Goal: Task Accomplishment & Management: Complete application form

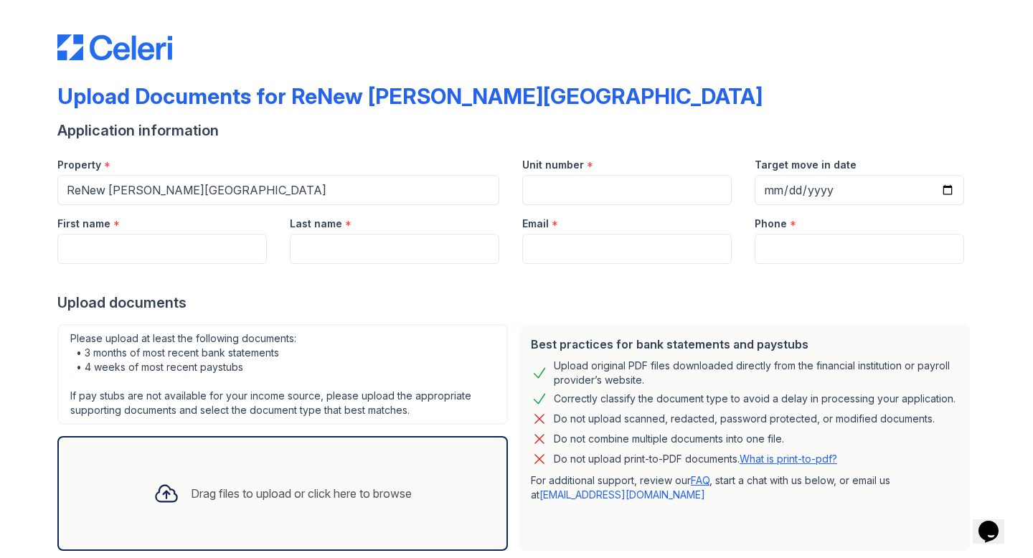
scroll to position [39, 0]
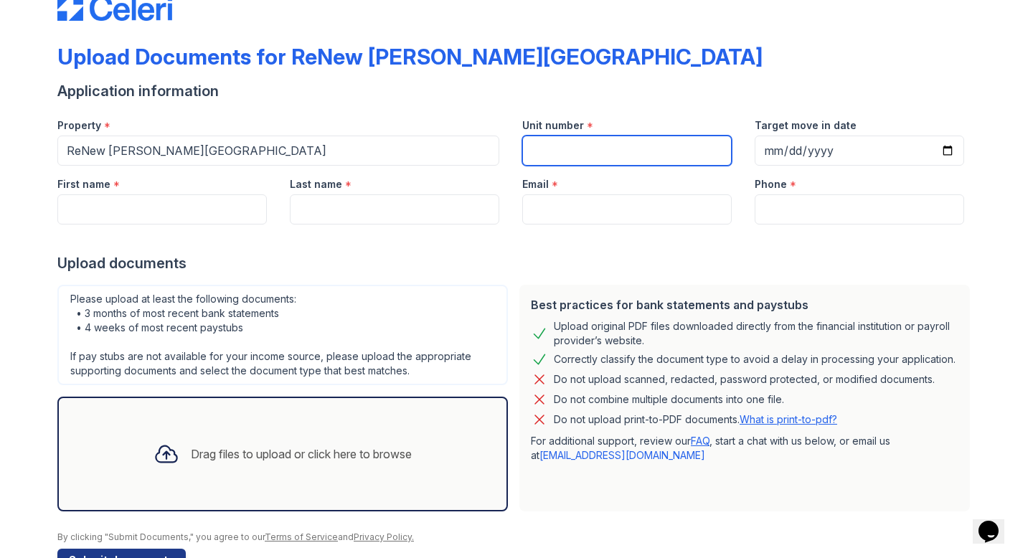
click at [609, 156] on input "Unit number" at bounding box center [626, 151] width 209 height 30
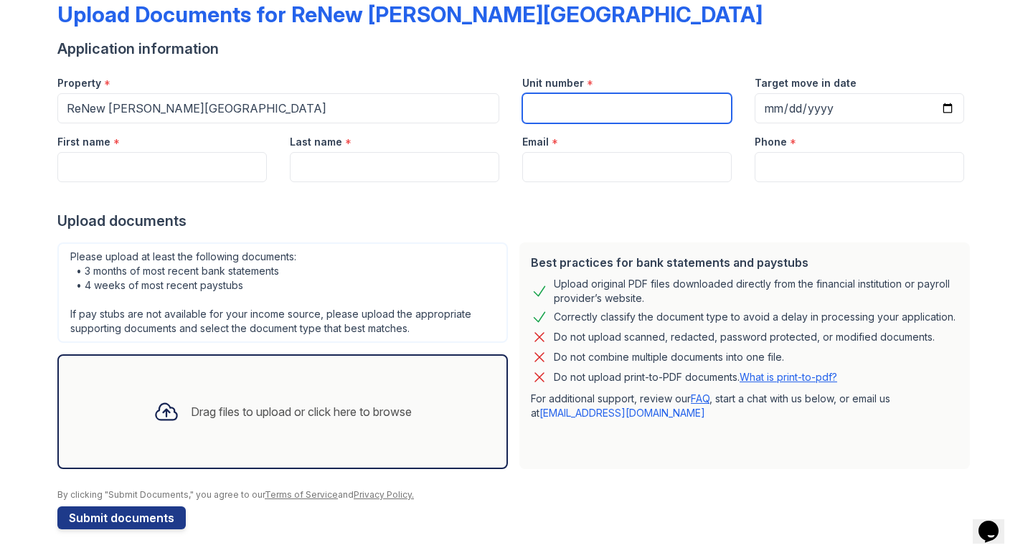
scroll to position [80, 0]
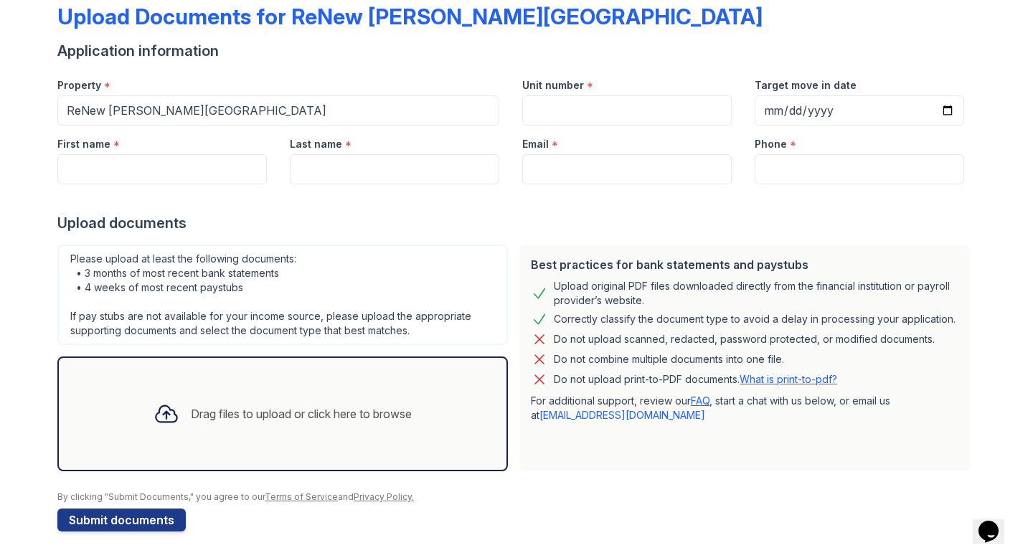
click at [175, 407] on div at bounding box center [166, 413] width 37 height 37
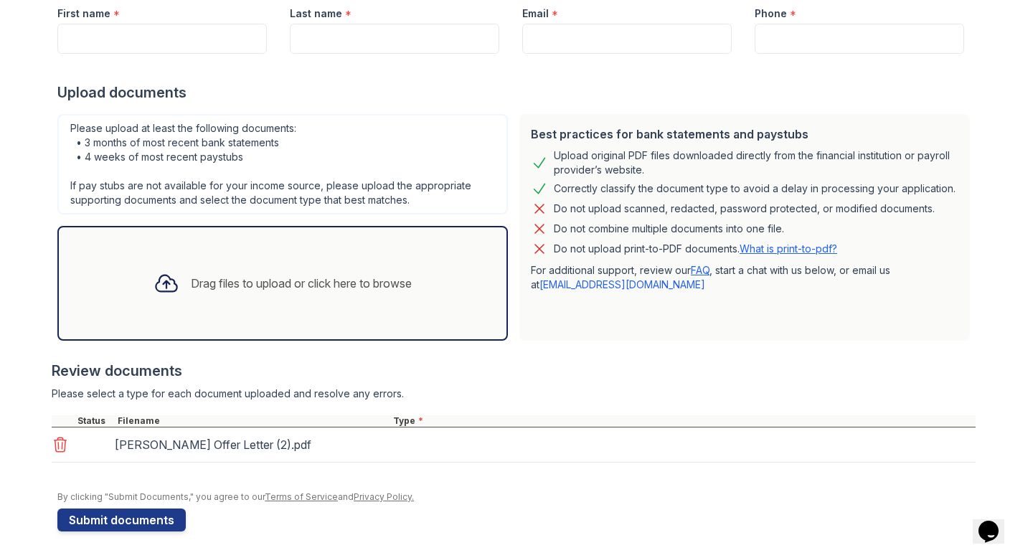
scroll to position [212, 0]
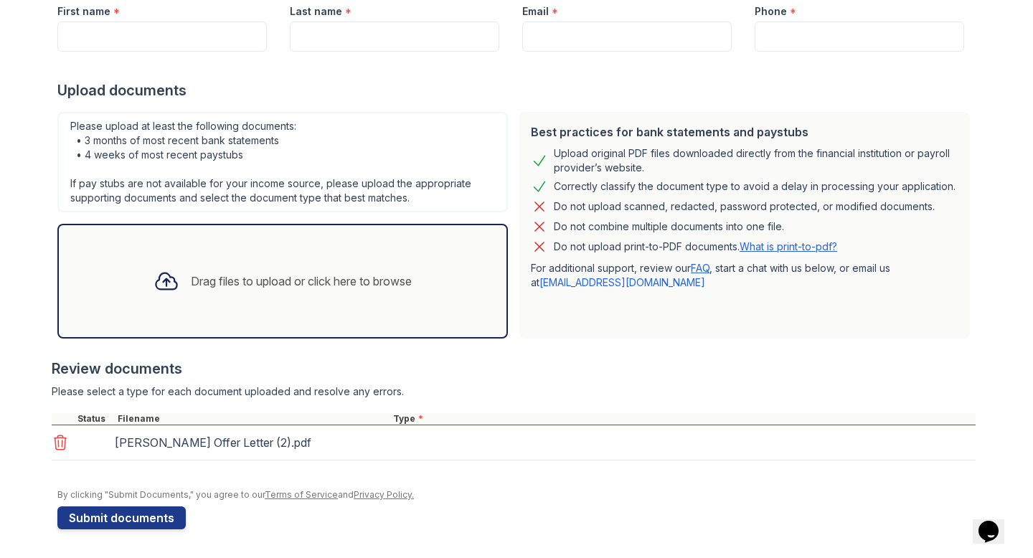
click at [156, 288] on icon at bounding box center [166, 281] width 26 height 26
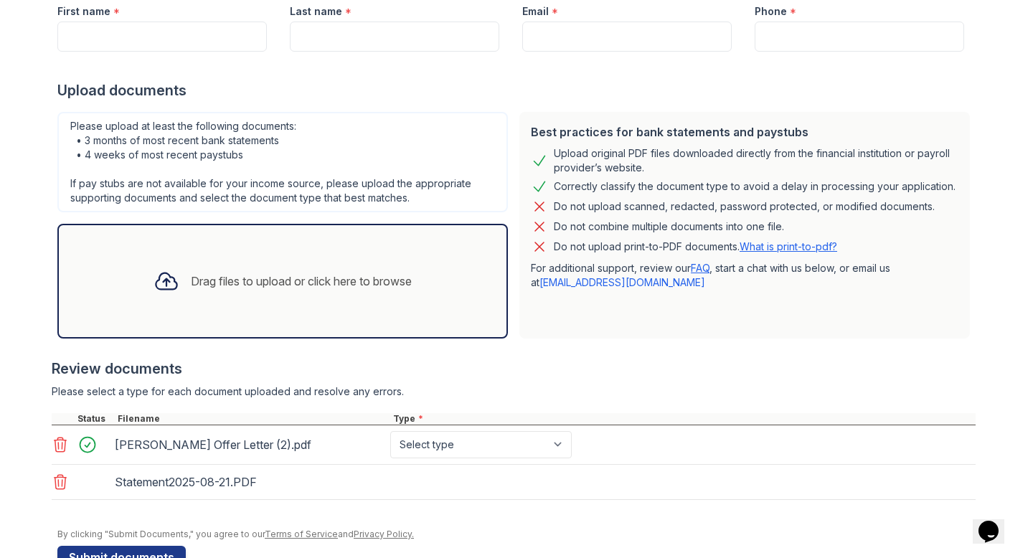
scroll to position [252, 0]
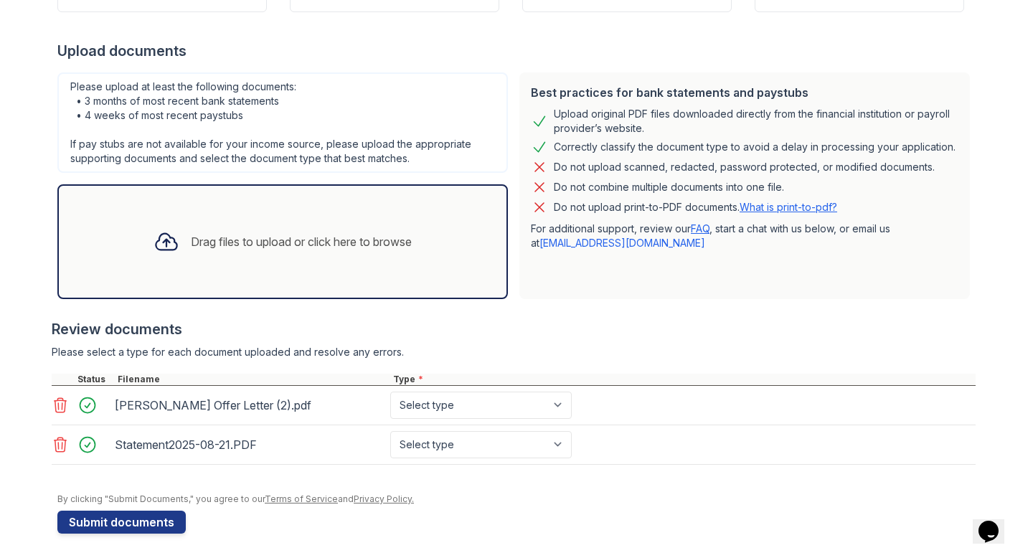
click at [216, 241] on div "Drag files to upload or click here to browse" at bounding box center [301, 241] width 221 height 17
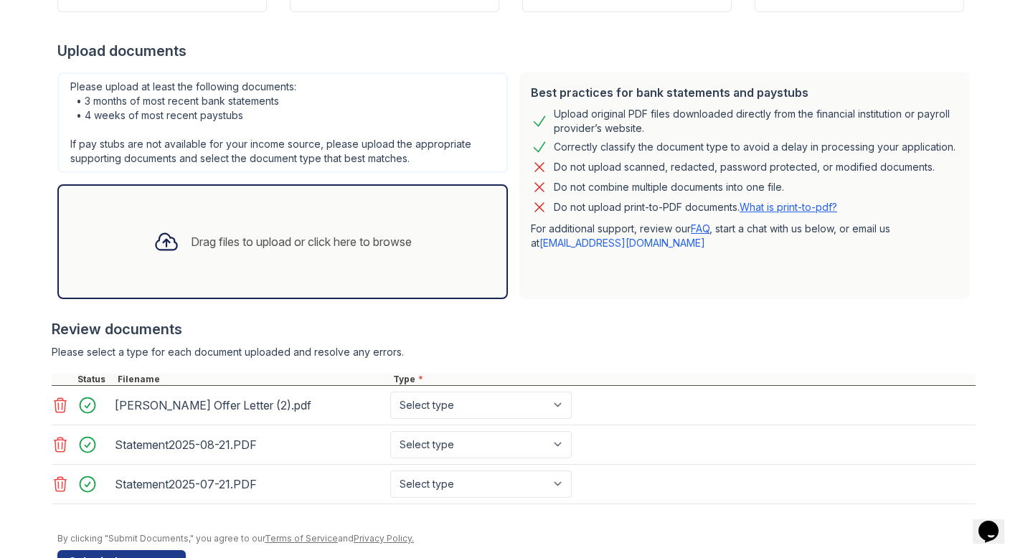
click at [166, 240] on icon at bounding box center [166, 242] width 26 height 26
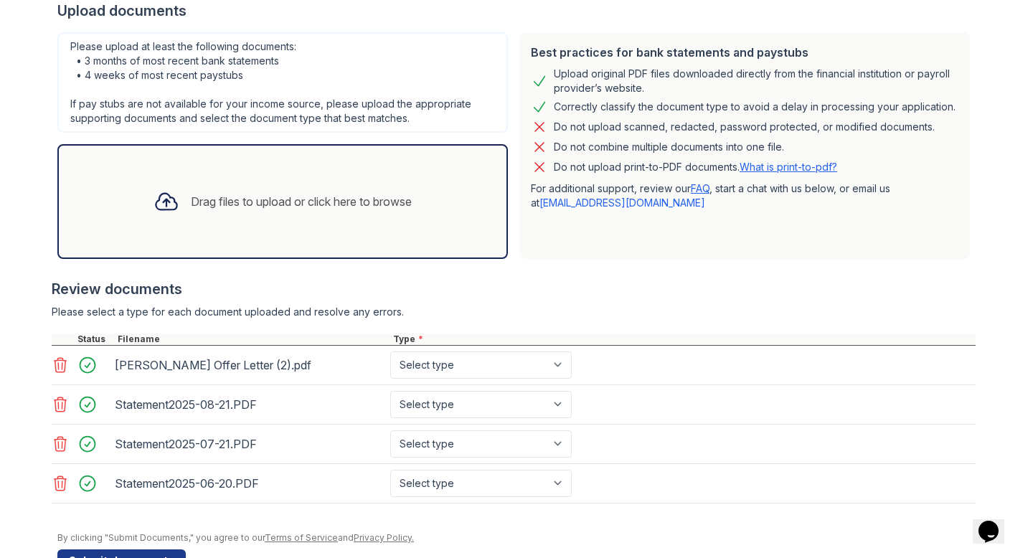
scroll to position [295, 0]
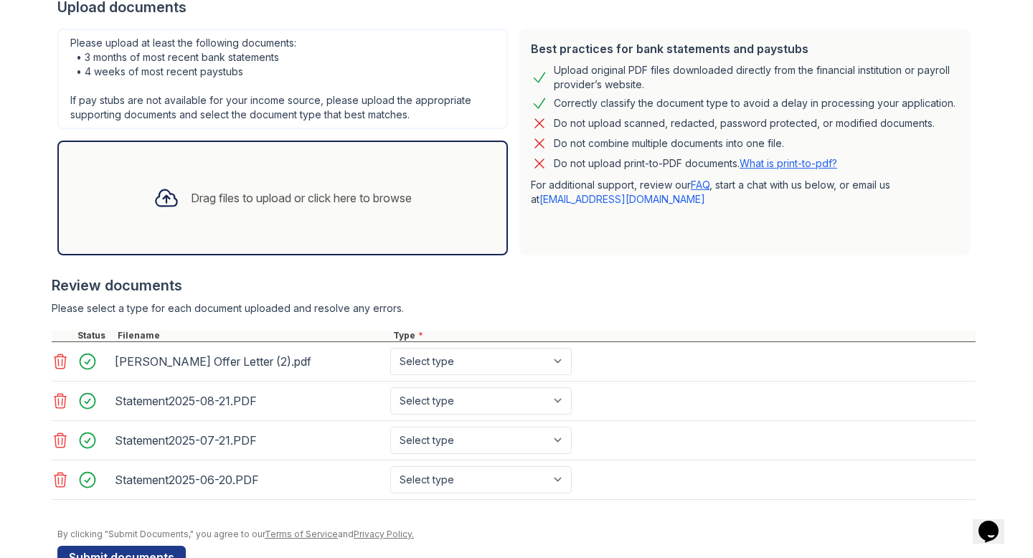
click at [805, 164] on link "What is print-to-pdf?" at bounding box center [788, 163] width 98 height 12
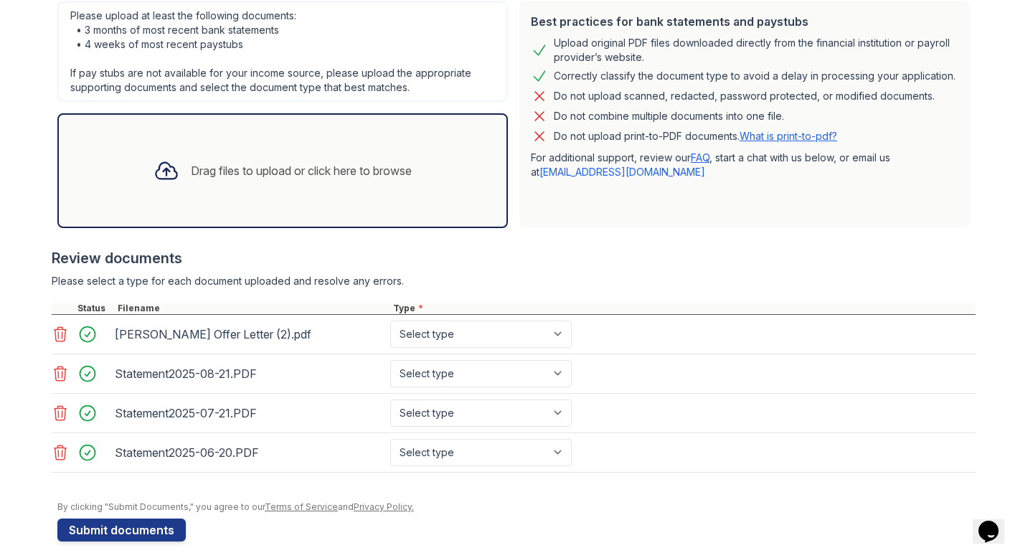
scroll to position [335, 0]
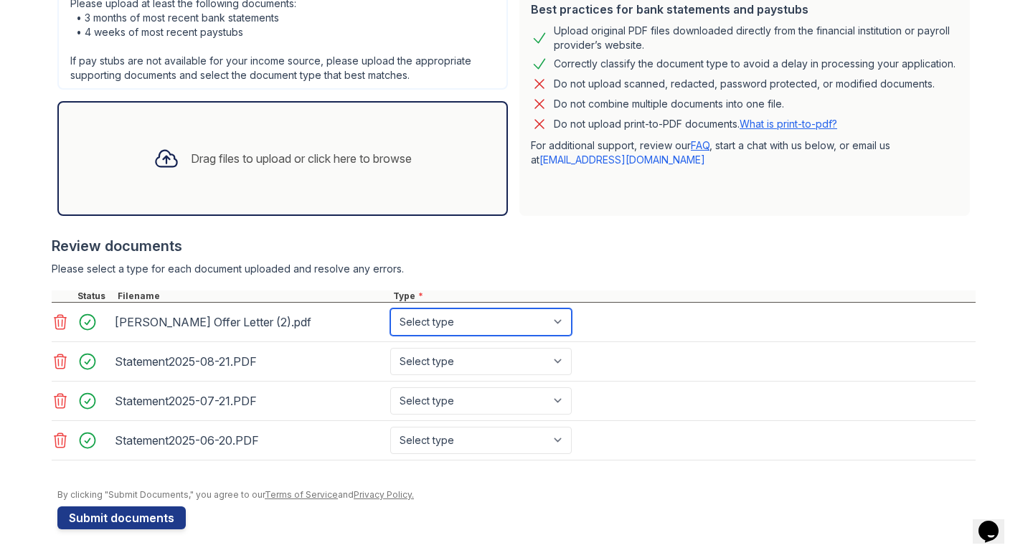
click at [526, 323] on select "Select type Paystub Bank Statement Offer Letter Tax Documents Benefit Award Let…" at bounding box center [480, 321] width 181 height 27
select select "offer_letter"
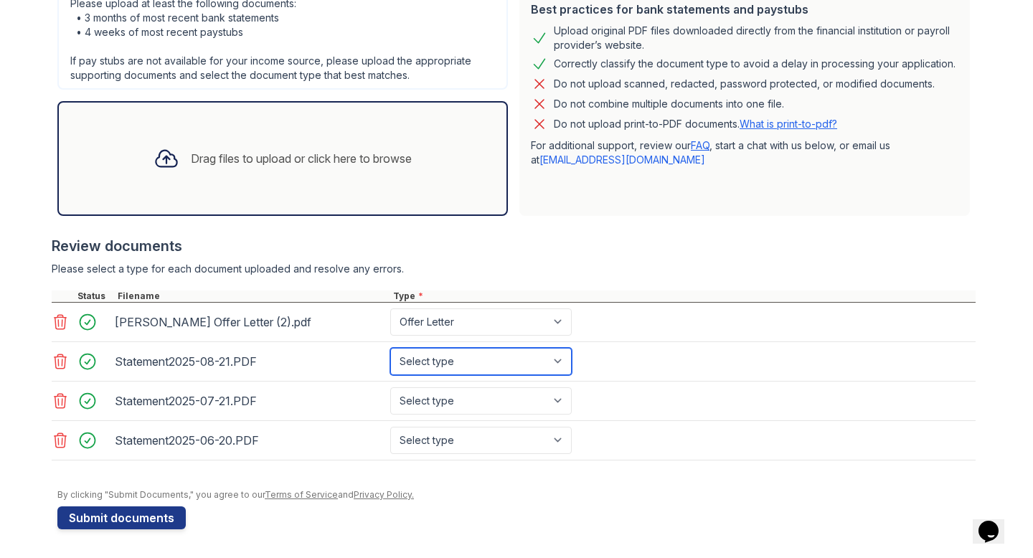
click at [525, 368] on select "Select type Paystub Bank Statement Offer Letter Tax Documents Benefit Award Let…" at bounding box center [480, 361] width 181 height 27
select select "bank_statement"
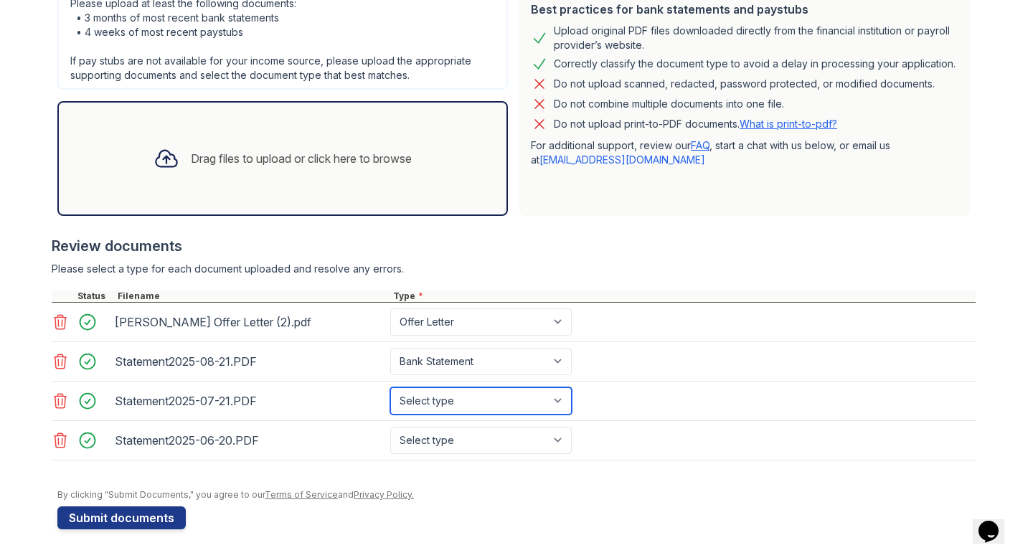
click at [510, 396] on select "Select type Paystub Bank Statement Offer Letter Tax Documents Benefit Award Let…" at bounding box center [480, 400] width 181 height 27
select select "bank_statement"
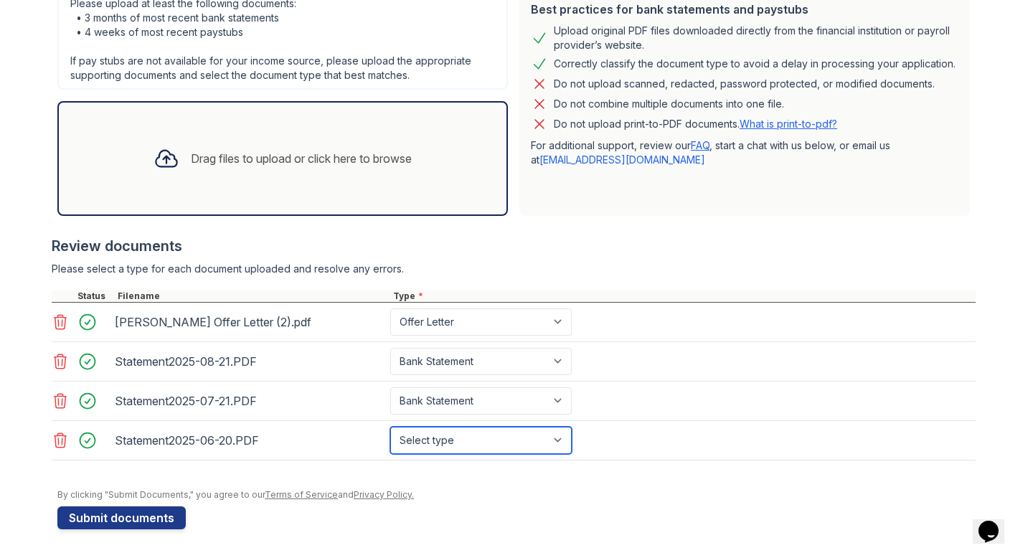
click at [493, 432] on select "Select type Paystub Bank Statement Offer Letter Tax Documents Benefit Award Let…" at bounding box center [480, 440] width 181 height 27
select select "bank_statement"
click at [229, 322] on div "[PERSON_NAME] Offer Letter (2).pdf" at bounding box center [250, 322] width 270 height 23
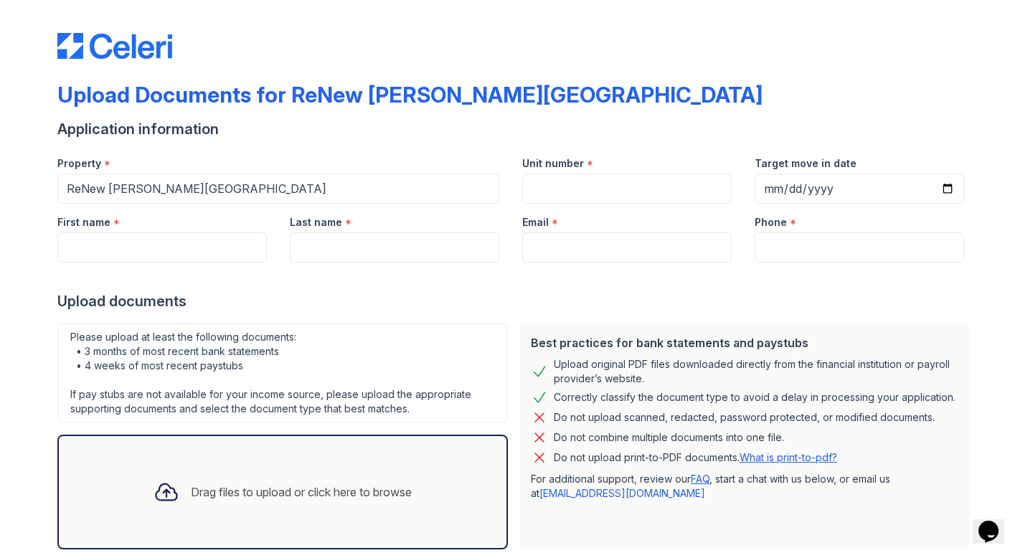
scroll to position [0, 0]
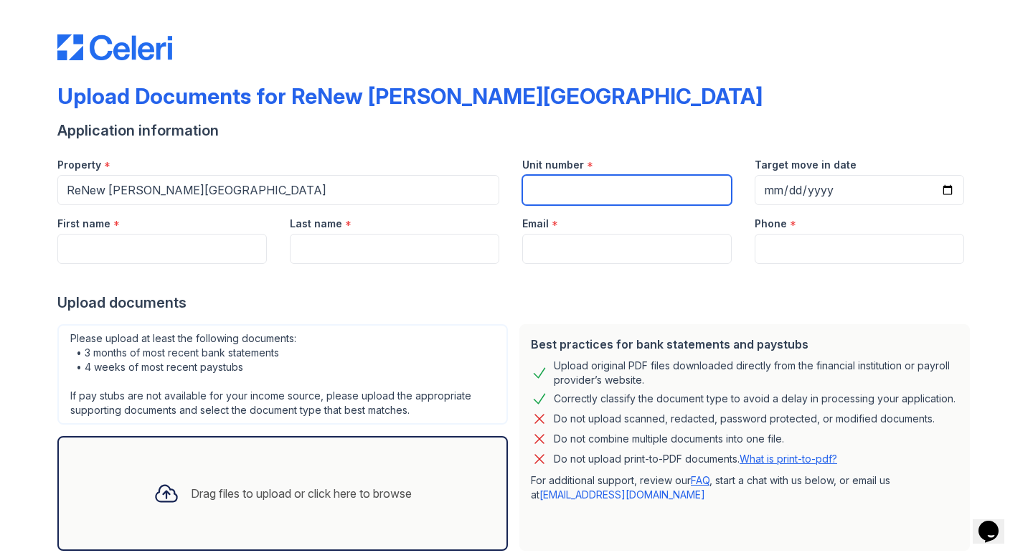
click at [628, 184] on input "Unit number" at bounding box center [626, 190] width 209 height 30
type input "435"
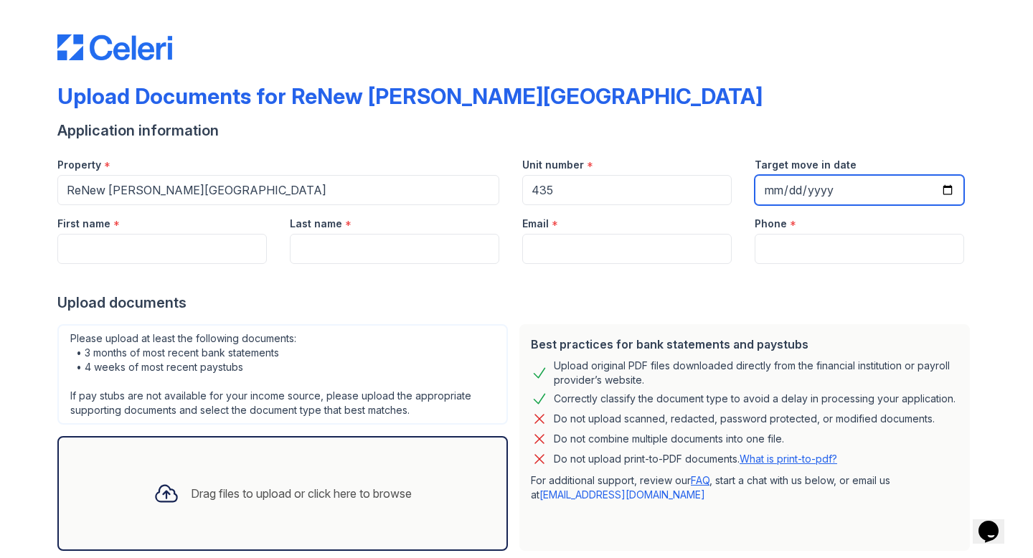
click at [772, 195] on input "Target move in date" at bounding box center [858, 190] width 209 height 30
type input "[DATE]"
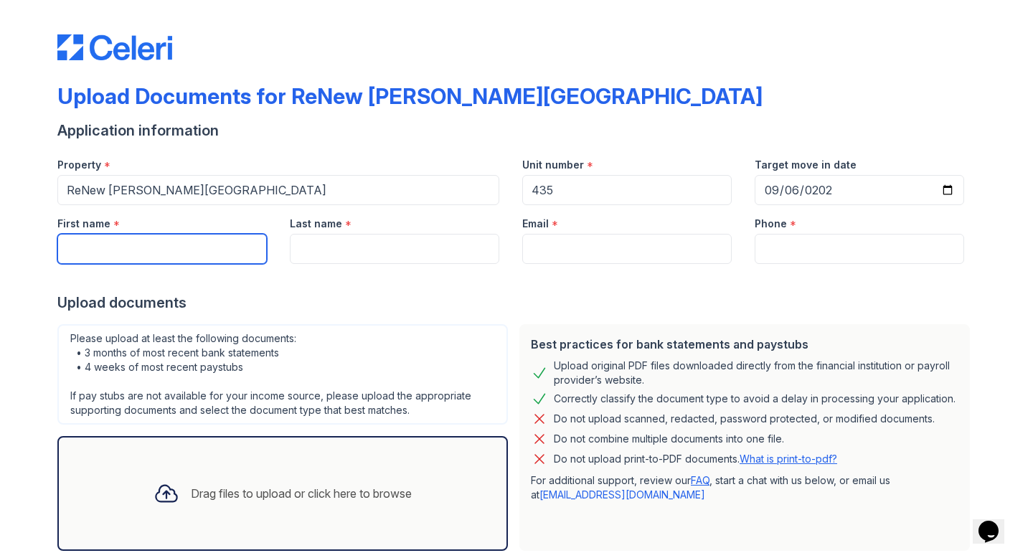
click at [194, 250] on input "First name" at bounding box center [161, 249] width 209 height 30
type input "[PERSON_NAME]"
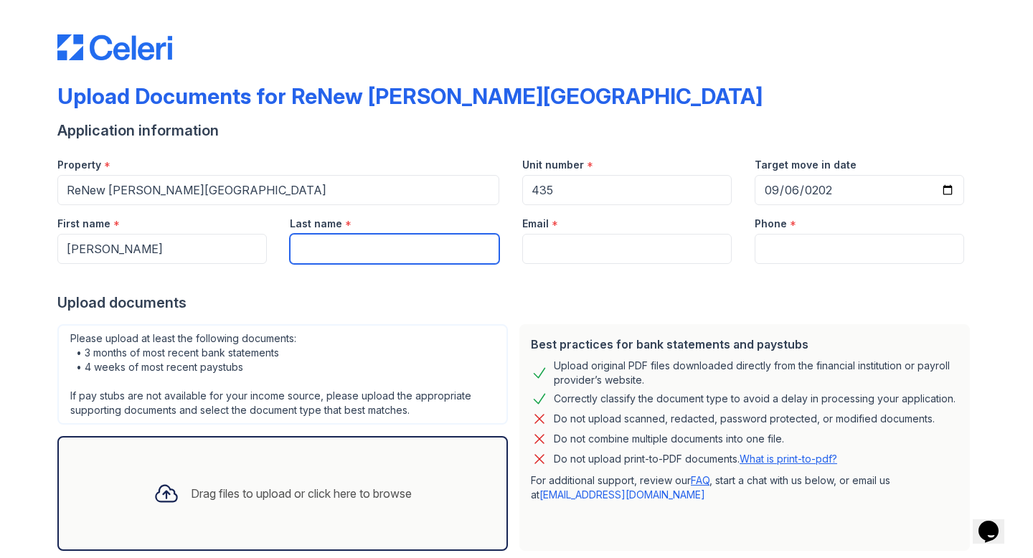
click at [372, 251] on input "Last name" at bounding box center [394, 249] width 209 height 30
type input "[PERSON_NAME]"
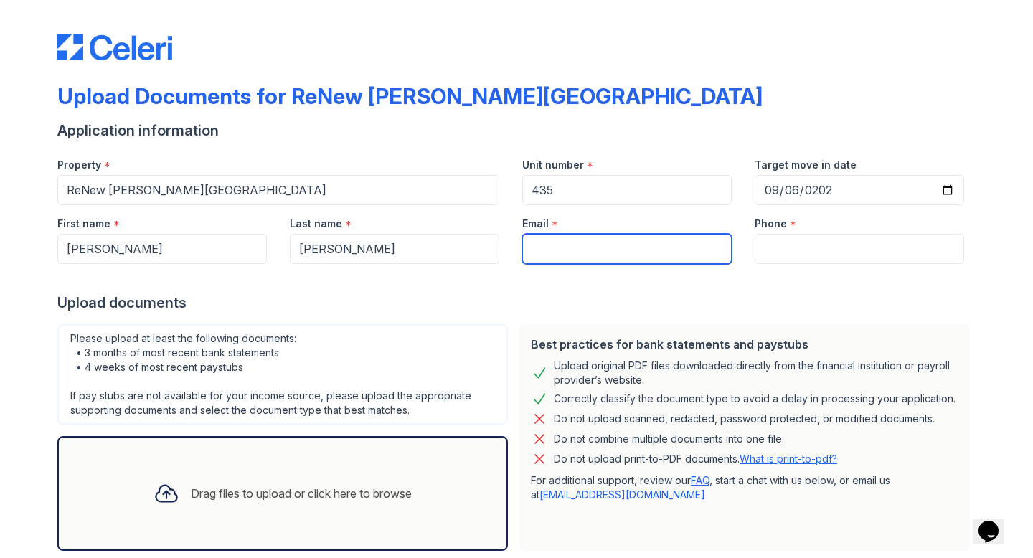
click at [552, 255] on input "Email" at bounding box center [626, 249] width 209 height 30
type input "meganvondrasek"
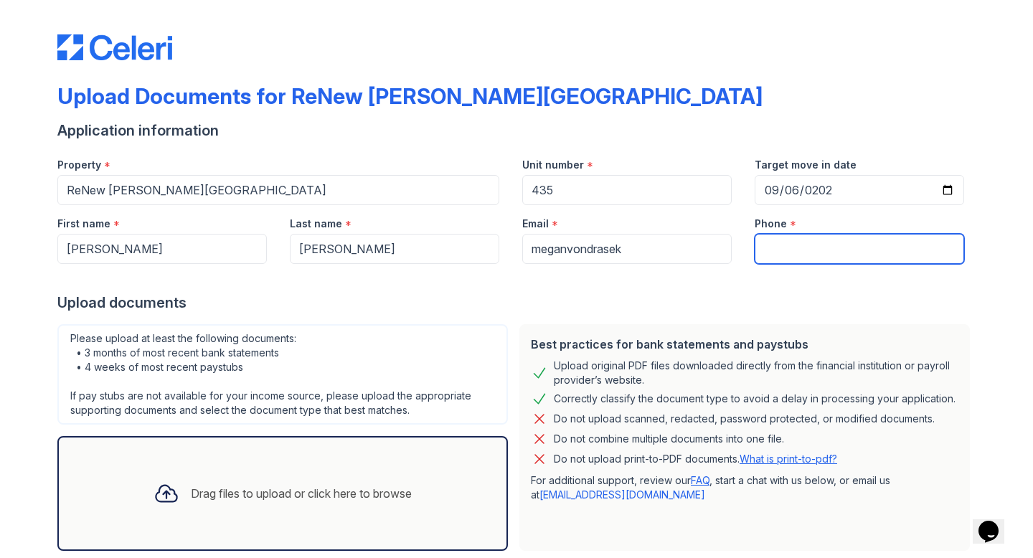
click at [765, 247] on input "Phone" at bounding box center [858, 249] width 209 height 30
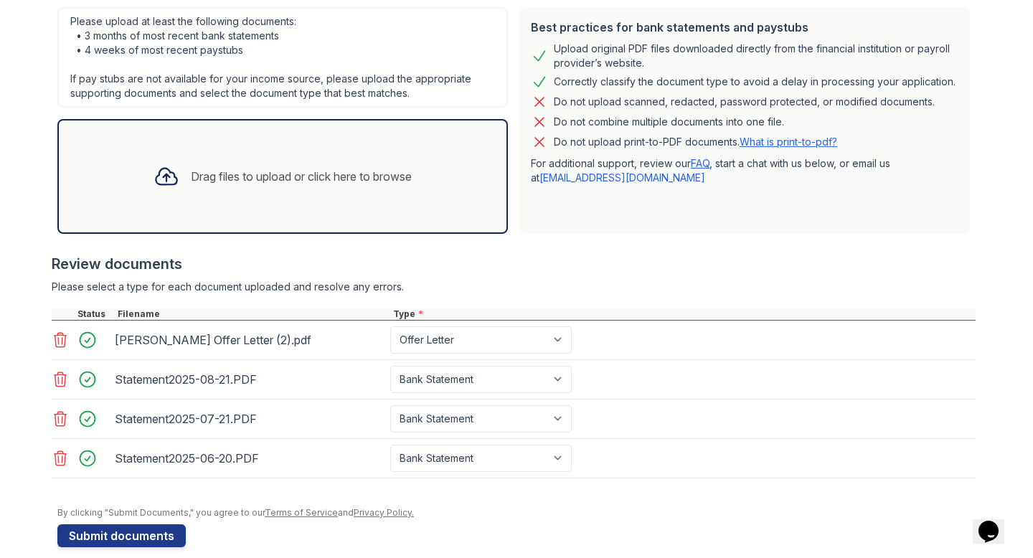
scroll to position [318, 0]
type input "9897219260"
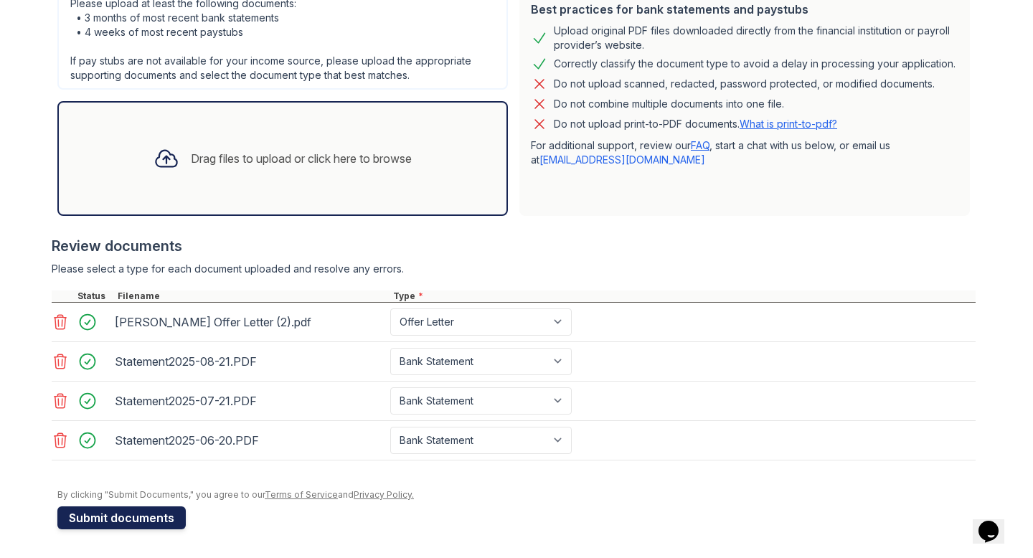
click at [138, 523] on button "Submit documents" at bounding box center [121, 517] width 128 height 23
type input "[EMAIL_ADDRESS][DOMAIN_NAME]"
click at [109, 526] on button "Submit documents" at bounding box center [121, 517] width 128 height 23
